Goal: Book appointment/travel/reservation

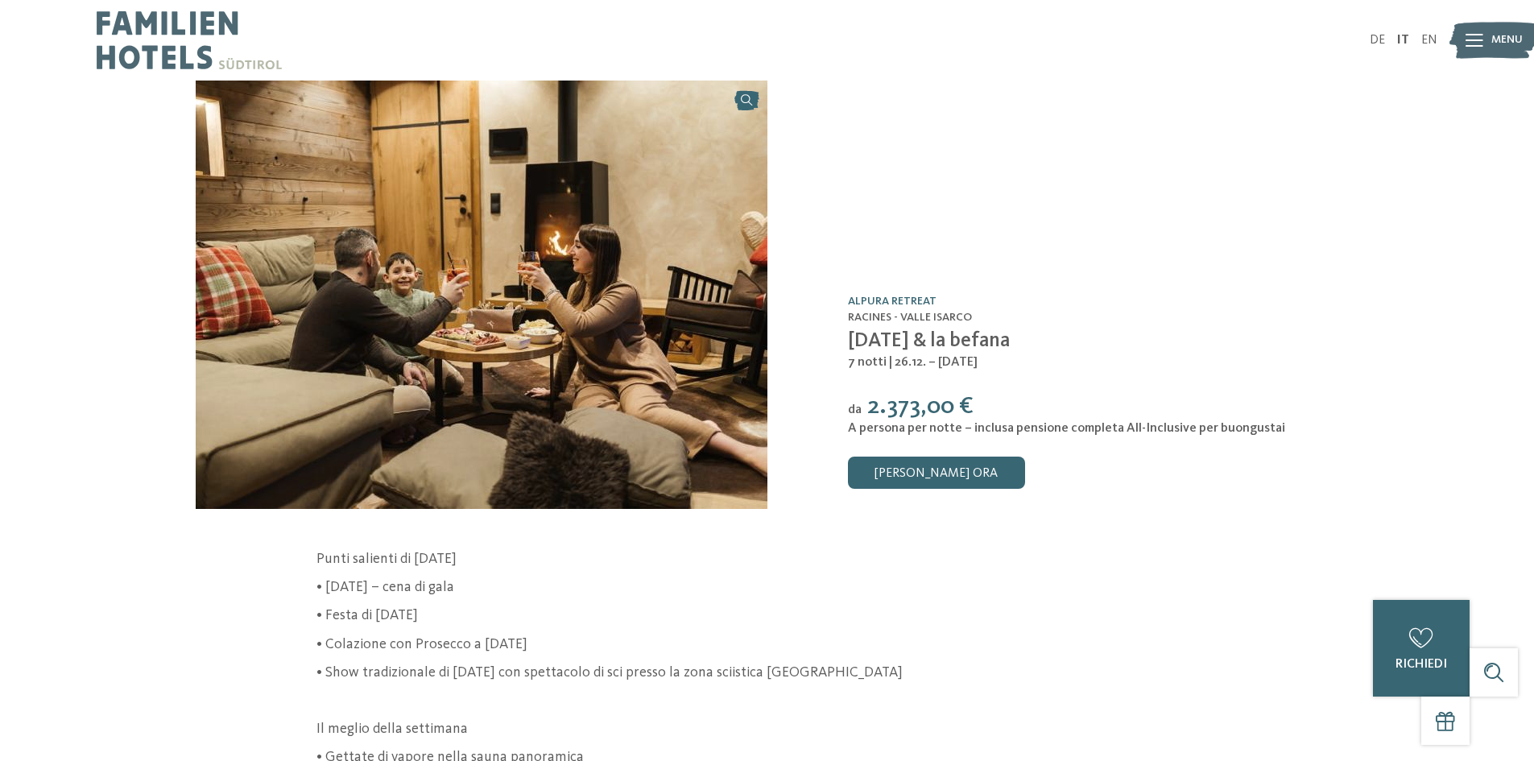
click at [1479, 38] on icon at bounding box center [1475, 40] width 18 height 13
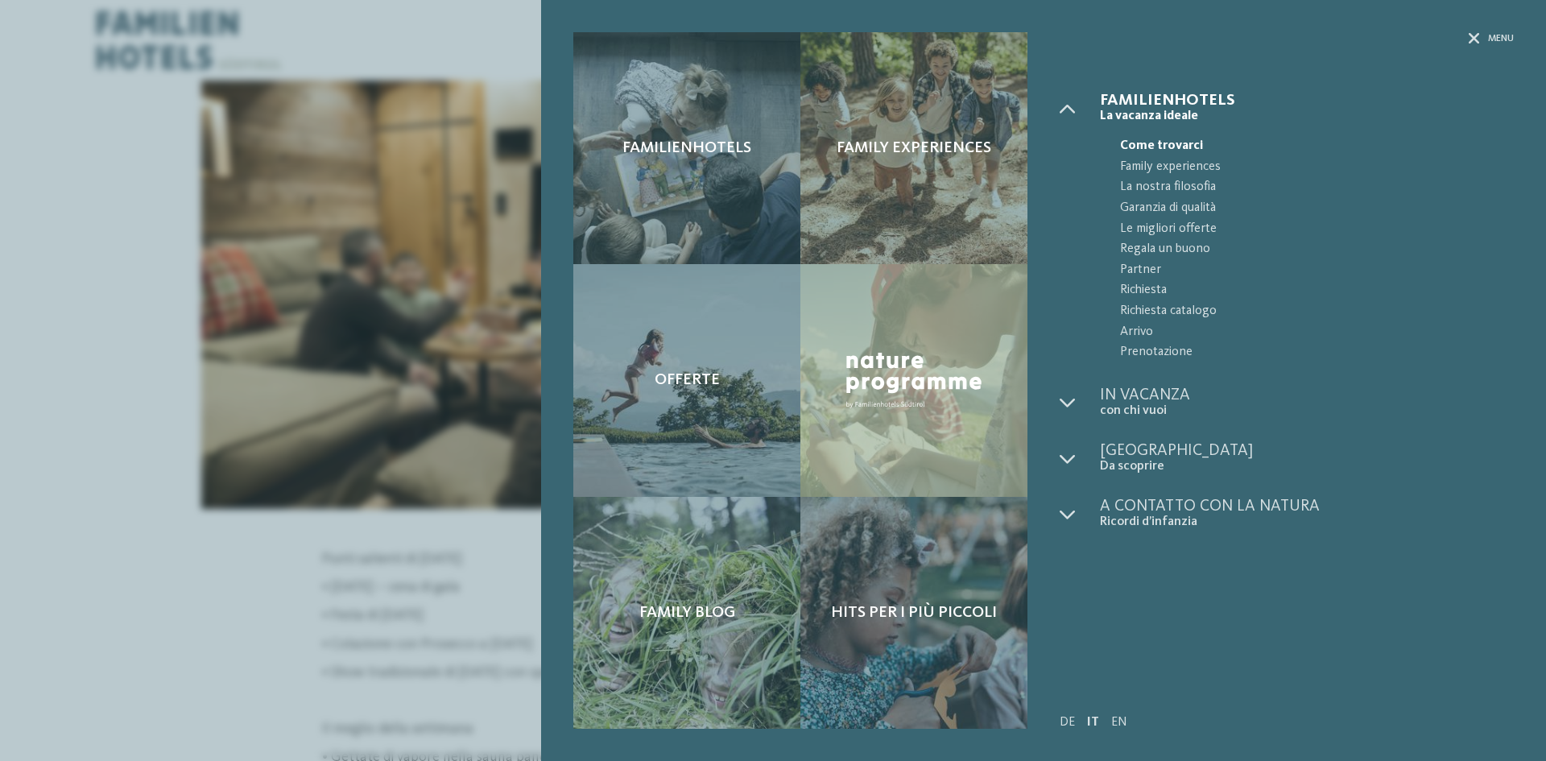
click at [1158, 105] on span "Familienhotels" at bounding box center [1307, 101] width 414 height 16
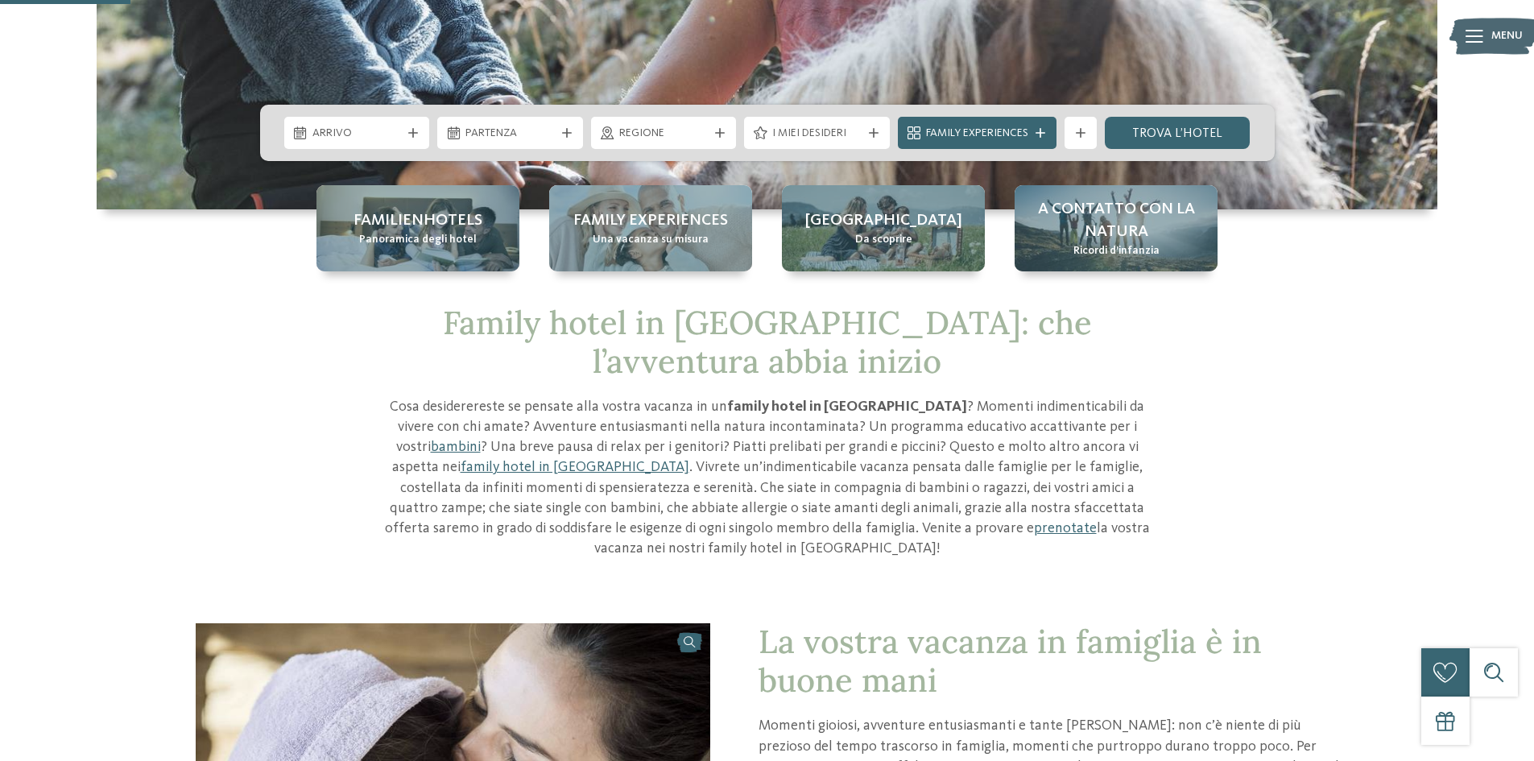
scroll to position [403, 0]
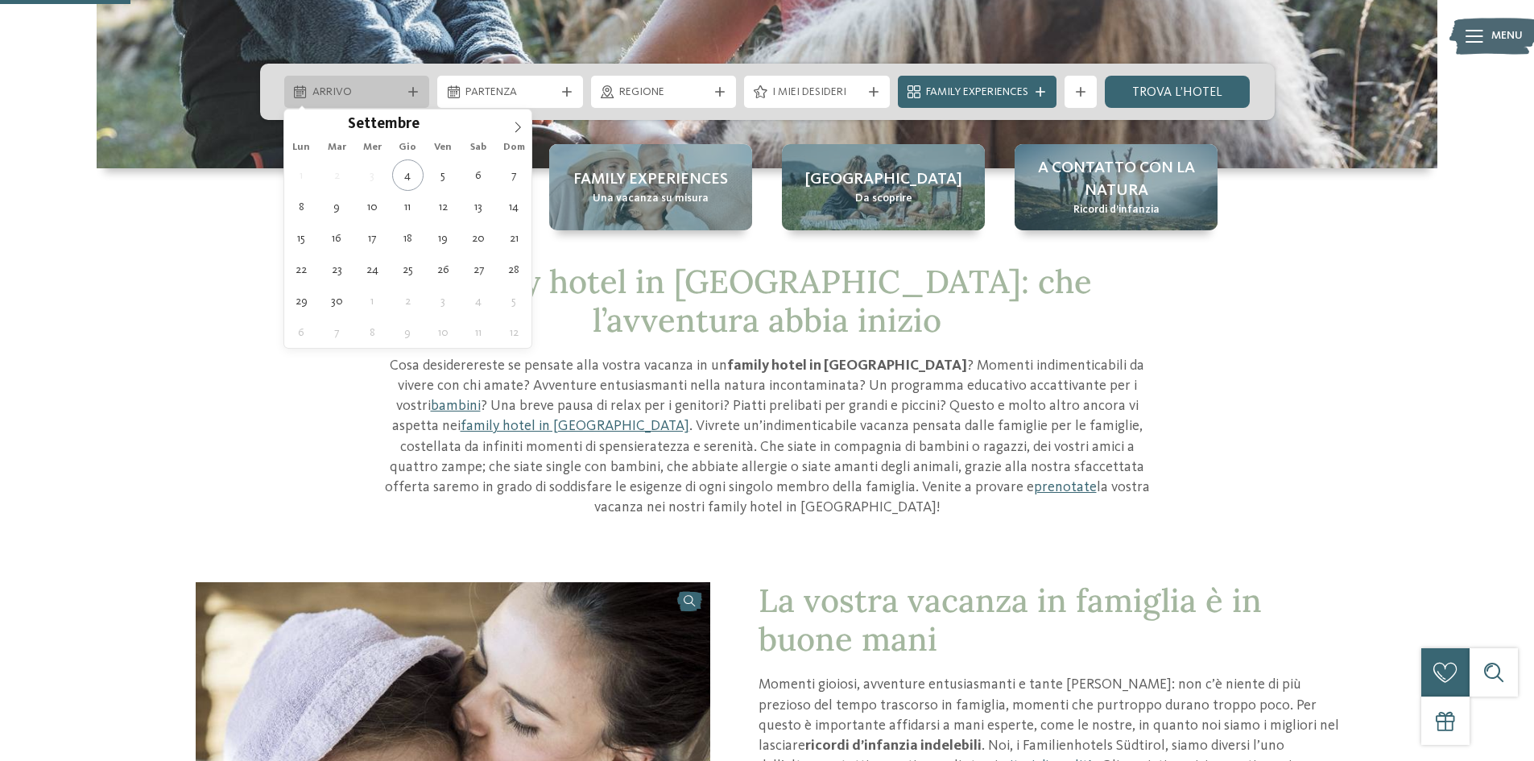
click at [390, 85] on span "Arrivo" at bounding box center [356, 93] width 89 height 16
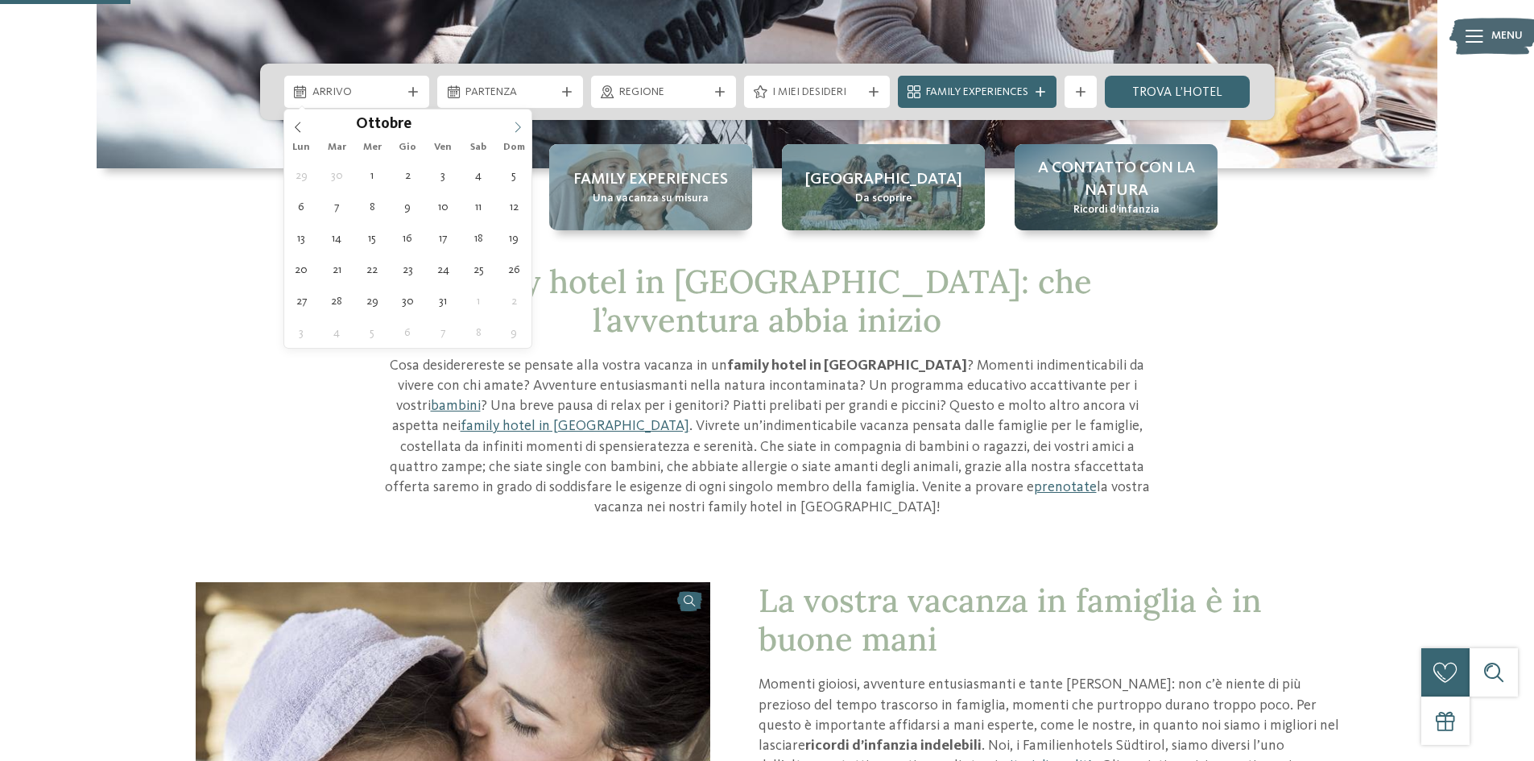
click at [512, 124] on icon at bounding box center [517, 127] width 11 height 11
type div "[DATE]"
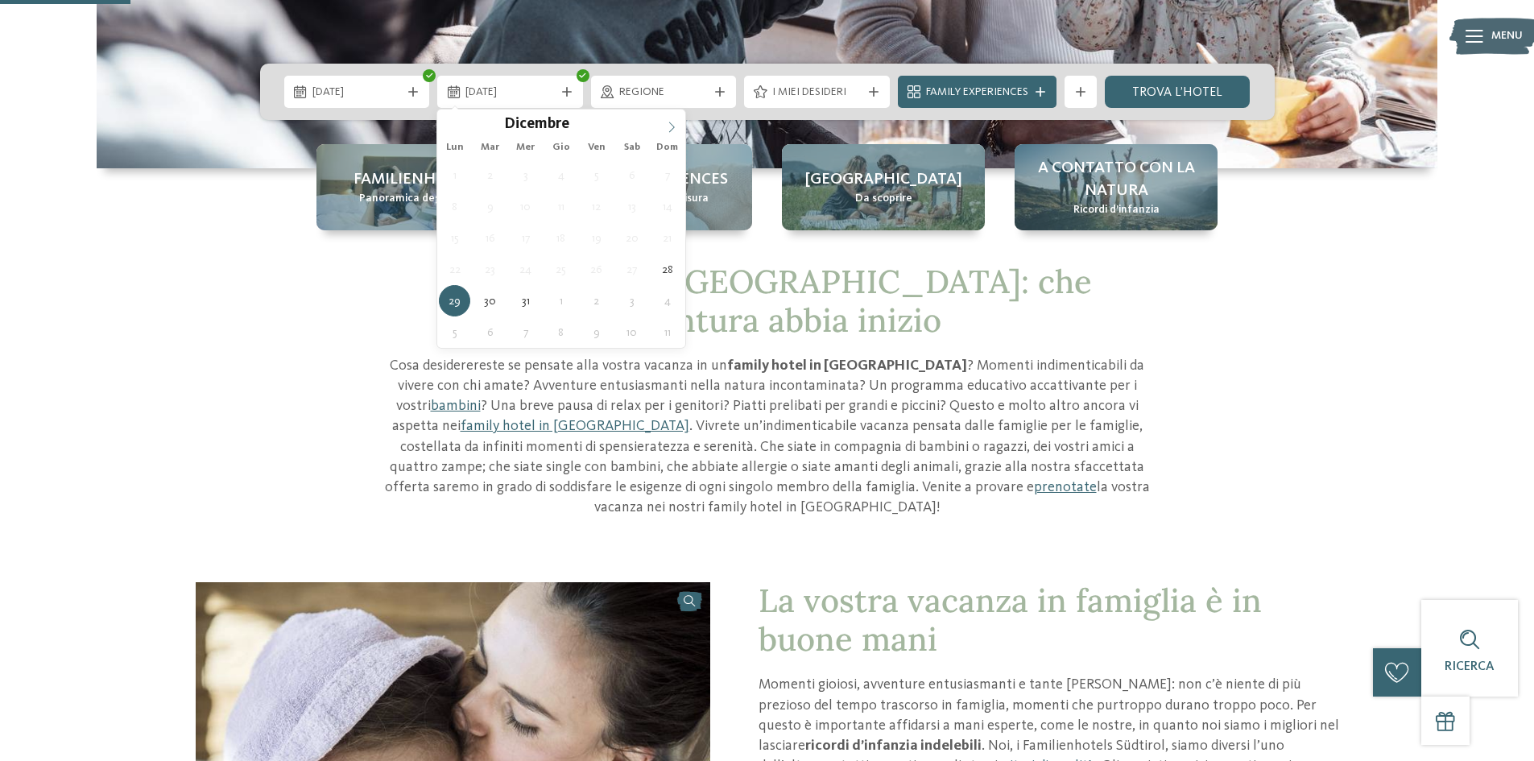
type input "****"
click at [670, 126] on icon at bounding box center [671, 127] width 11 height 11
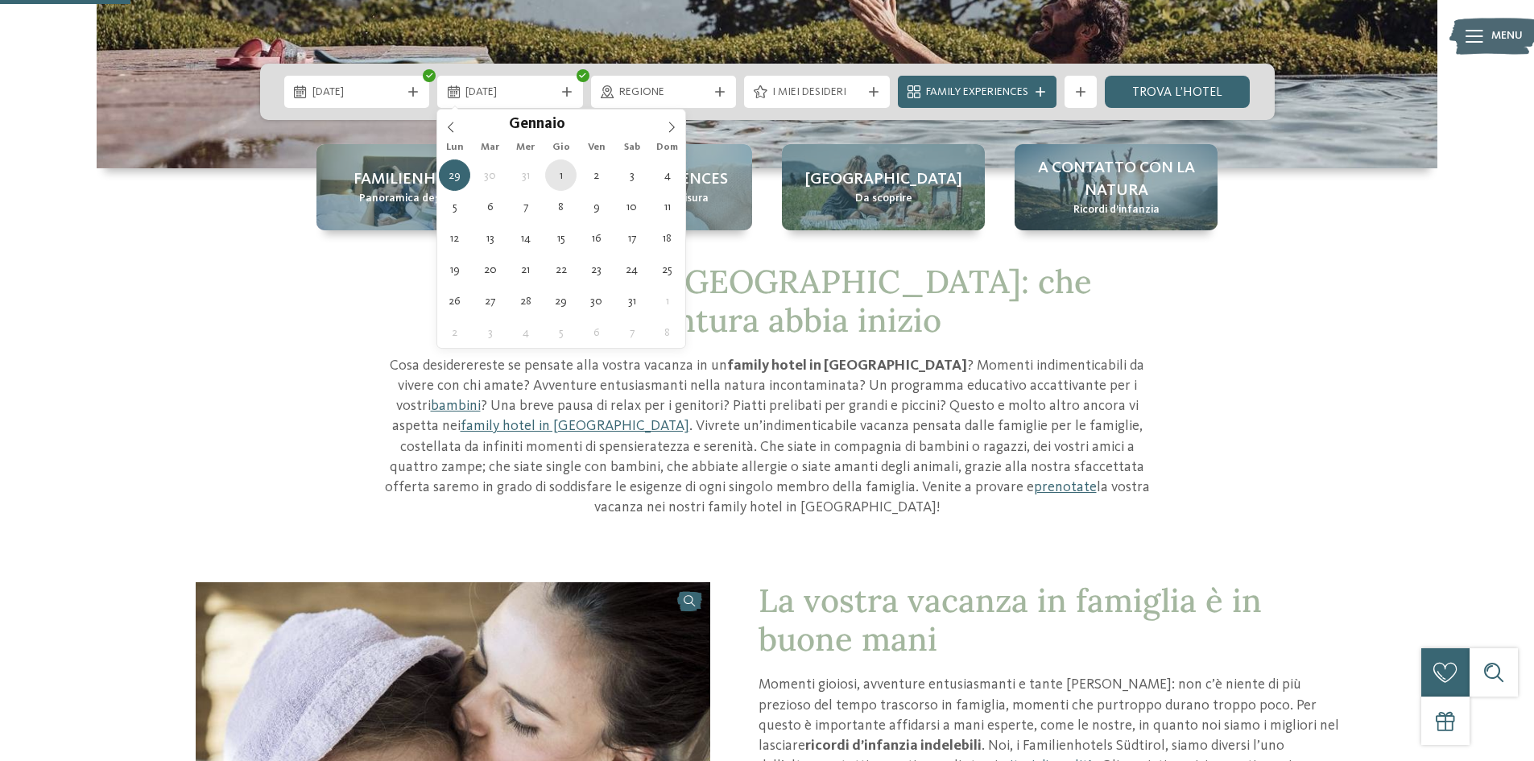
type div "[DATE]"
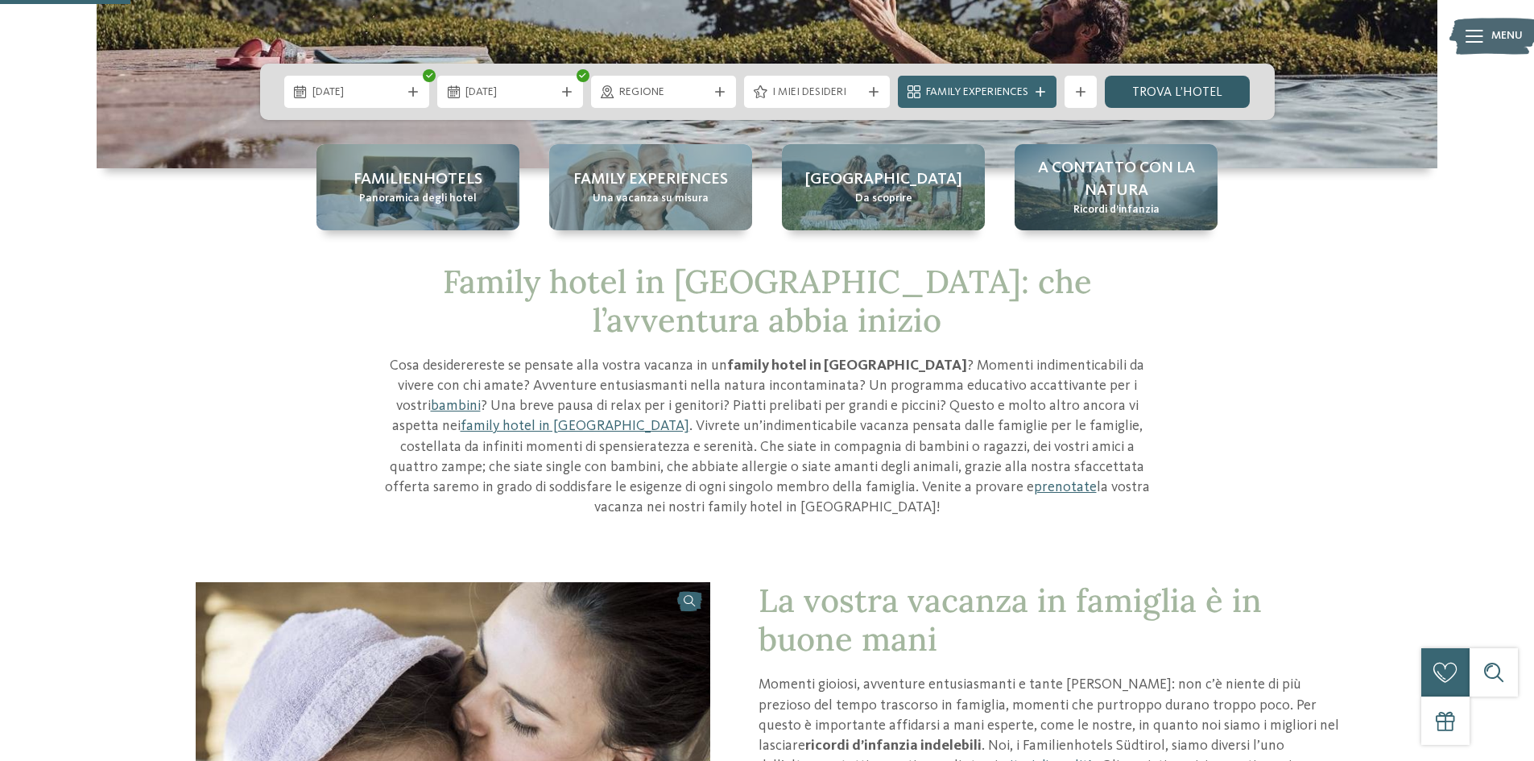
click at [1157, 97] on link "trova l’hotel" at bounding box center [1178, 92] width 146 height 32
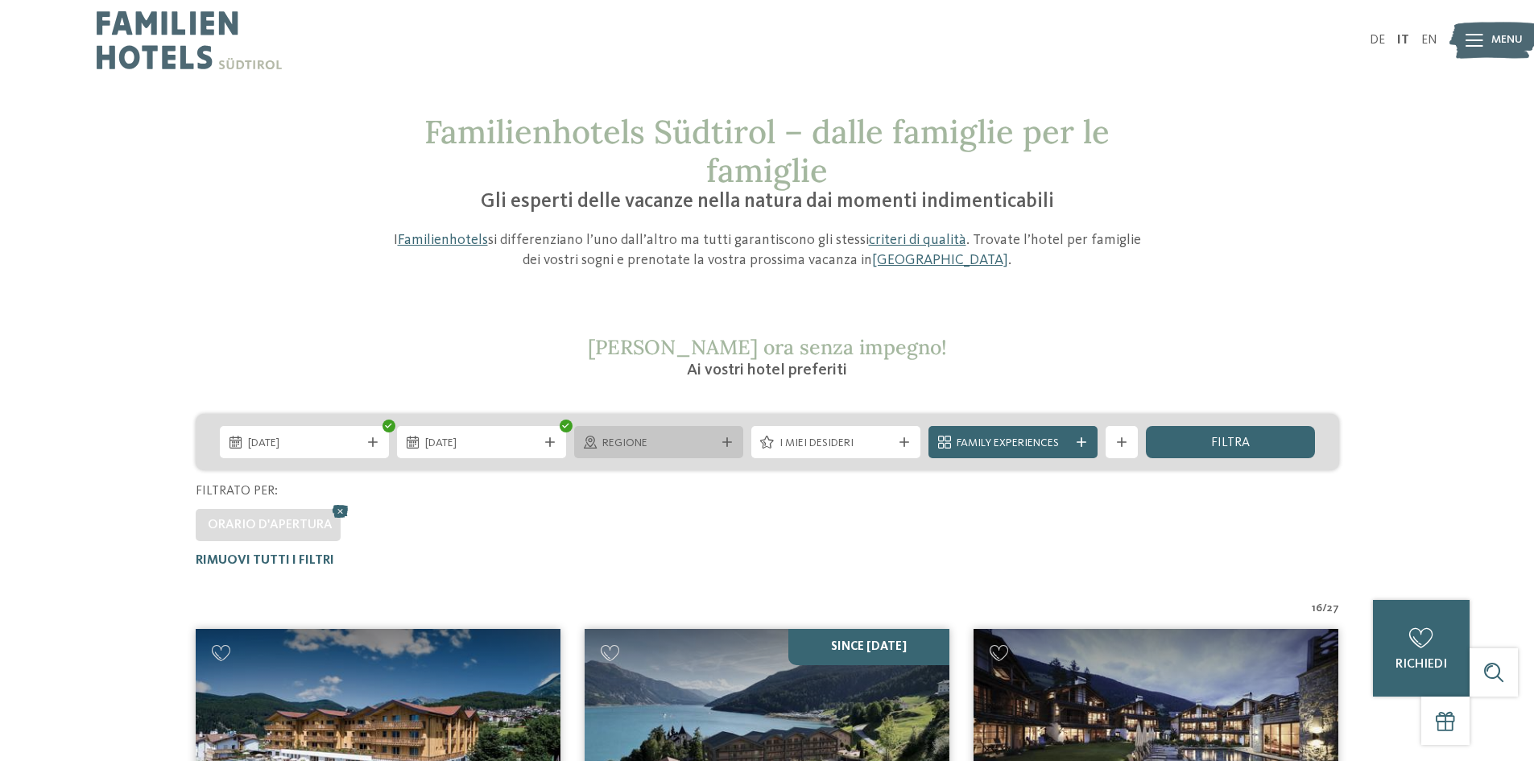
click at [691, 447] on span "Regione" at bounding box center [658, 444] width 113 height 16
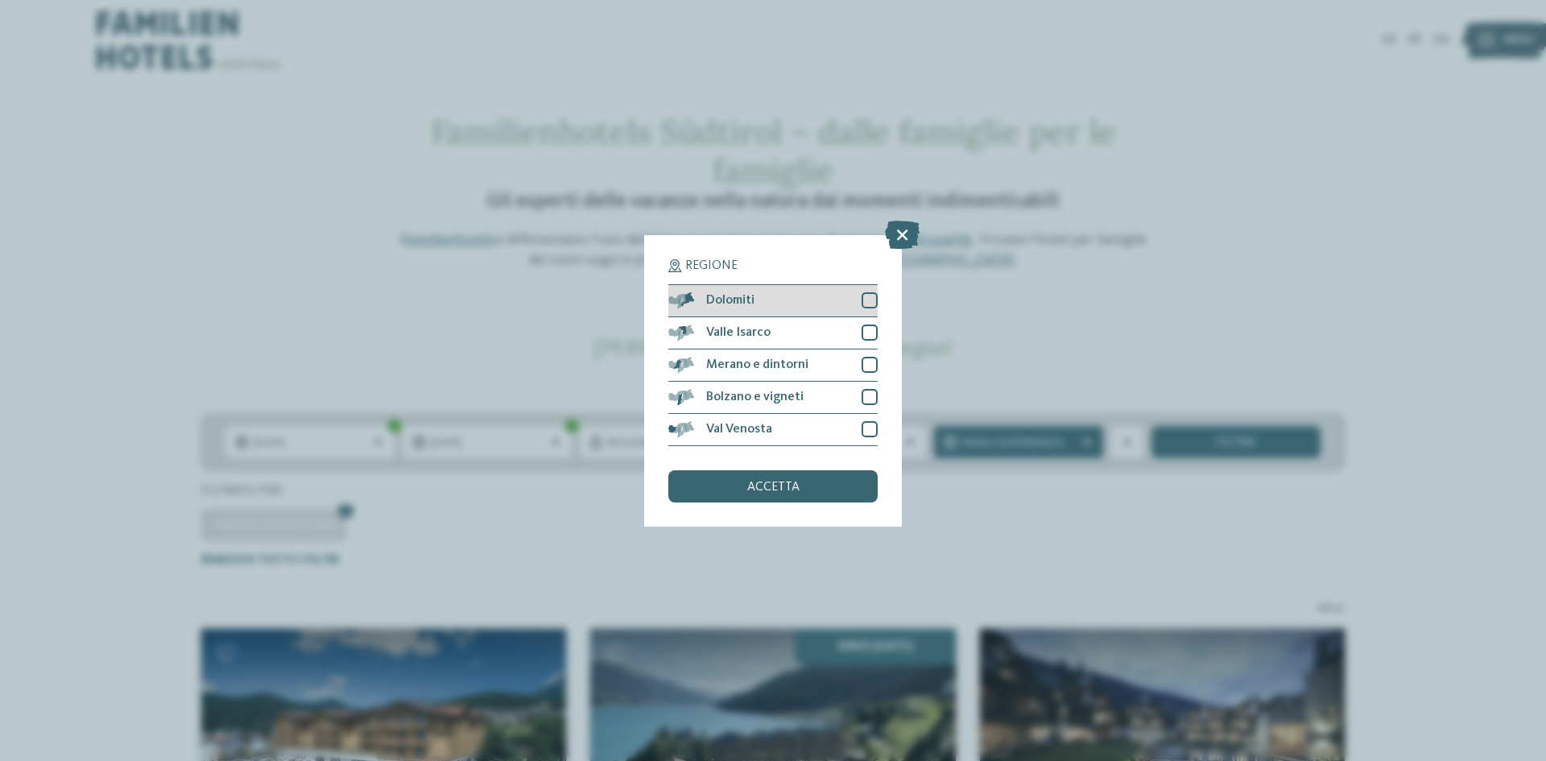
click at [736, 299] on span "Dolomiti" at bounding box center [730, 300] width 48 height 13
click at [755, 479] on div "accetta" at bounding box center [772, 486] width 209 height 32
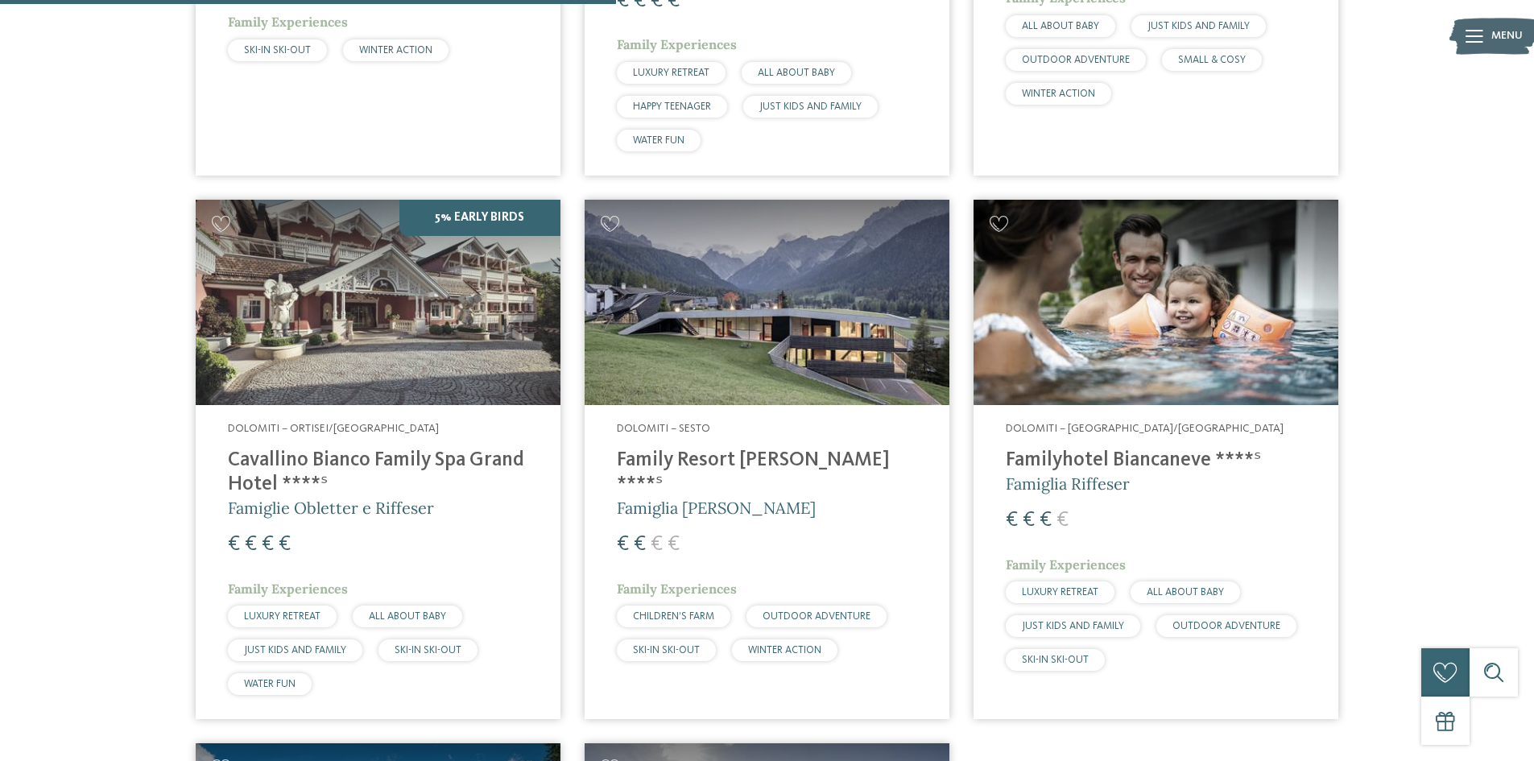
scroll to position [1092, 0]
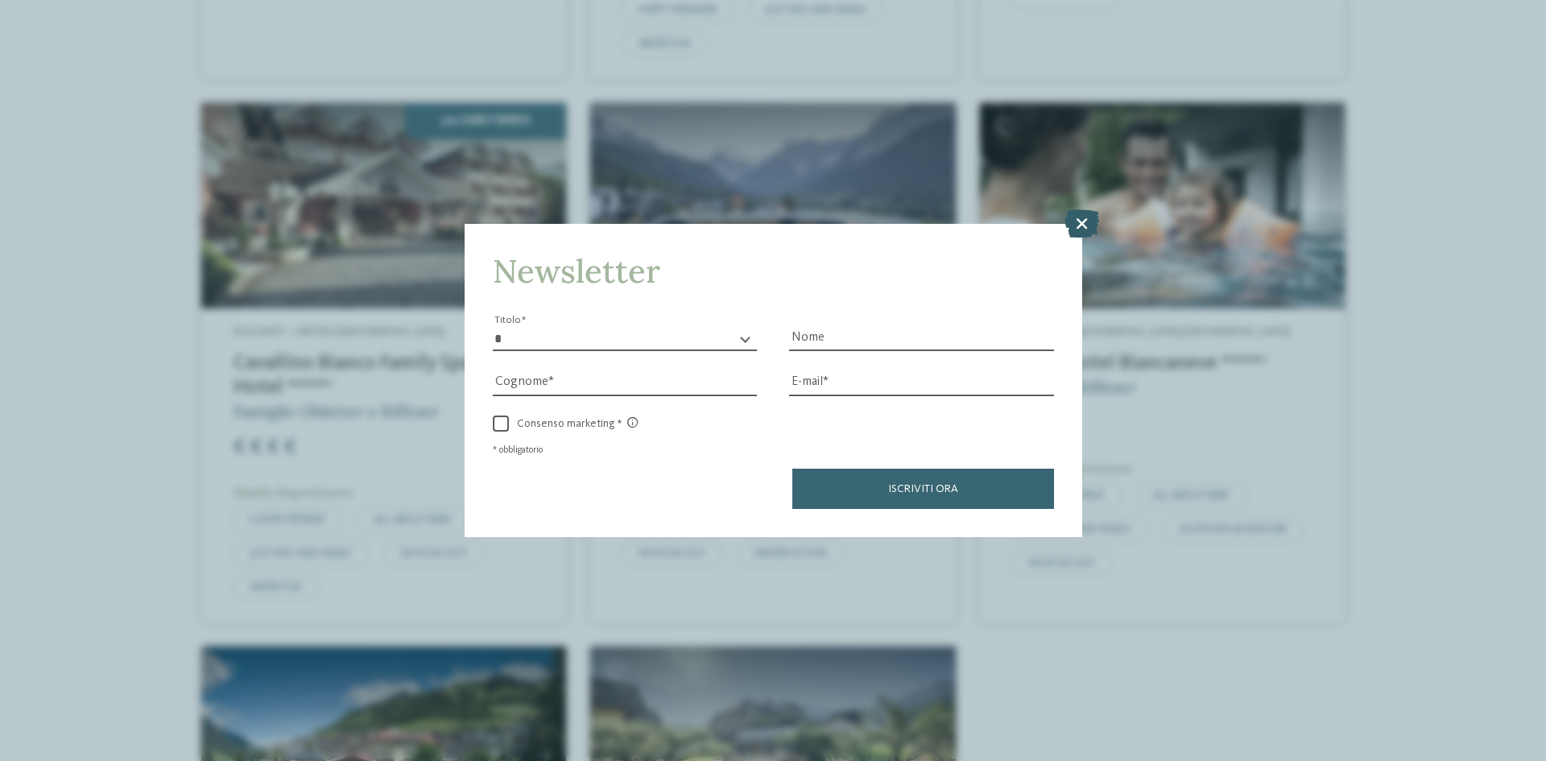
click at [1085, 218] on icon at bounding box center [1082, 223] width 35 height 28
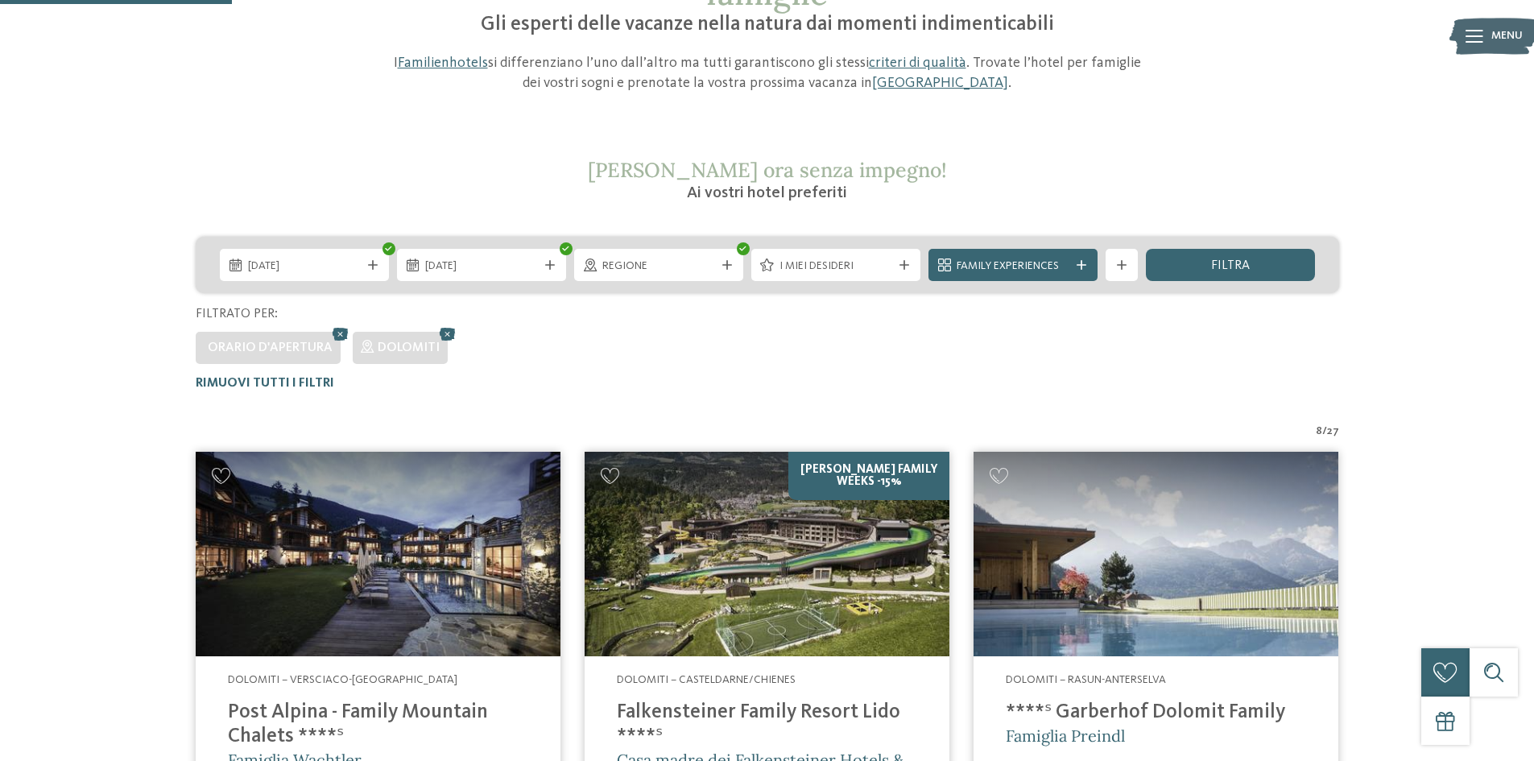
scroll to position [0, 0]
